Goal: Task Accomplishment & Management: Use online tool/utility

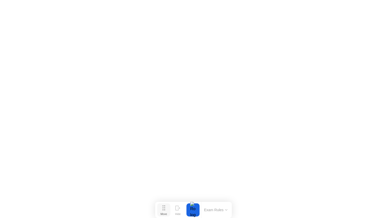
click at [161, 209] on button "Move" at bounding box center [163, 209] width 13 height 13
click at [165, 210] on icon at bounding box center [164, 207] width 3 height 5
drag, startPoint x: 165, startPoint y: 210, endPoint x: 171, endPoint y: 211, distance: 6.5
click at [171, 211] on button "Move" at bounding box center [170, 209] width 13 height 13
click button
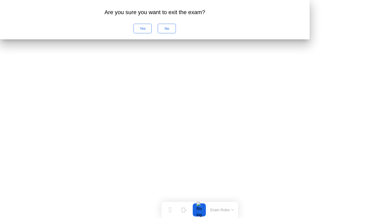
click at [174, 31] on div "No" at bounding box center [167, 28] width 15 height 4
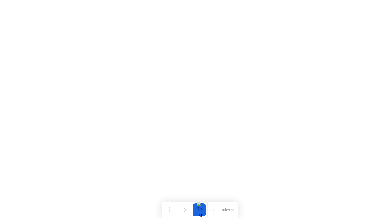
click button
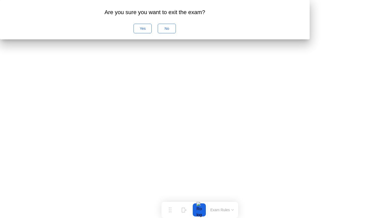
click at [174, 31] on div "No" at bounding box center [167, 28] width 15 height 4
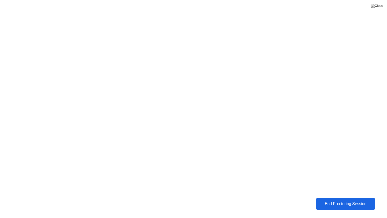
click at [355, 202] on div "End Proctoring Session" at bounding box center [346, 204] width 56 height 5
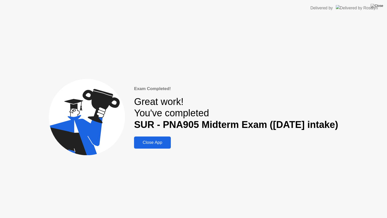
click at [152, 140] on div "Close App" at bounding box center [153, 142] width 34 height 5
